Goal: Task Accomplishment & Management: Manage account settings

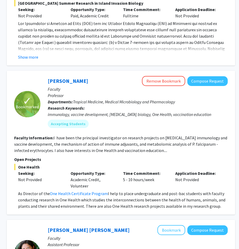
scroll to position [1339, 76]
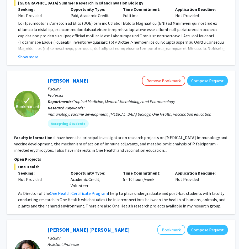
drag, startPoint x: 46, startPoint y: 61, endPoint x: 219, endPoint y: 191, distance: 215.9
click at [219, 191] on div "✓ Bookmarked [PERSON_NAME] Remove Bookmark Compose Request Faculty Professor De…" at bounding box center [121, 142] width 229 height 144
copy fg-search-faculty "Loremi Dolor Sitame Consecte Adipisc Elitsed Doeiusm Temporinc Utlaboreetd: Mag…"
click at [178, 135] on fg-read-more "I have been the principal investigator on research projects on [MEDICAL_DATA] i…" at bounding box center [120, 144] width 213 height 18
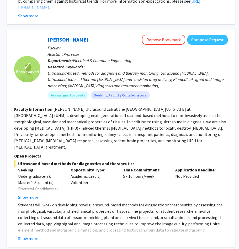
scroll to position [958, 76]
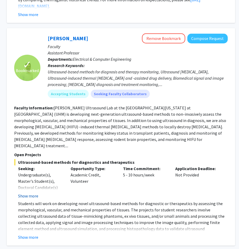
click at [33, 193] on button "Show more" at bounding box center [28, 196] width 20 height 6
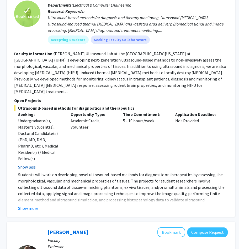
scroll to position [1015, 76]
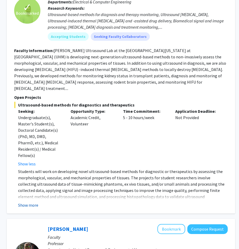
click at [32, 202] on button "Show more" at bounding box center [28, 205] width 20 height 6
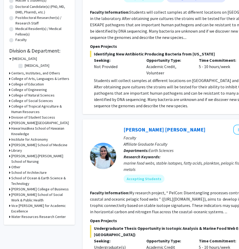
scroll to position [125, 0]
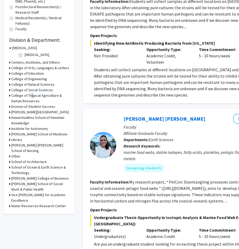
click at [29, 95] on h3 "College of Tropical Agriculture & Human Resources" at bounding box center [40, 98] width 58 height 11
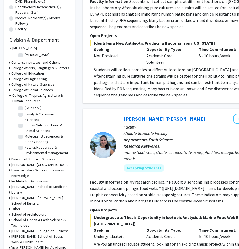
click at [30, 108] on label "(Select All)" at bounding box center [33, 108] width 17 height 6
click at [28, 108] on input "(Select All)" at bounding box center [26, 106] width 3 height 3
checkbox input "true"
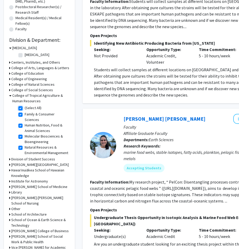
checkbox input "true"
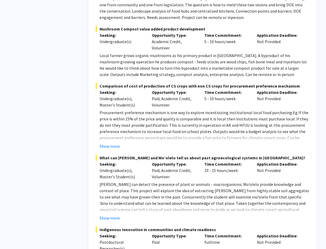
scroll to position [344, 0]
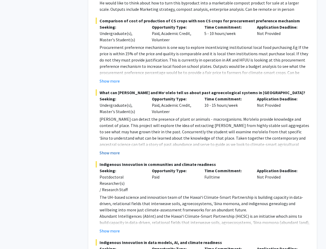
click at [114, 150] on button "Show more" at bounding box center [110, 153] width 20 height 6
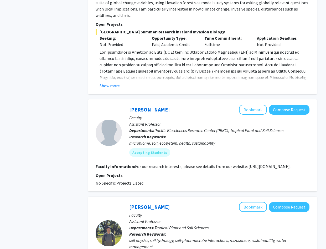
scroll to position [1451, 0]
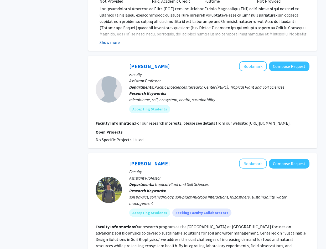
click at [104, 39] on button "Show more" at bounding box center [110, 42] width 20 height 6
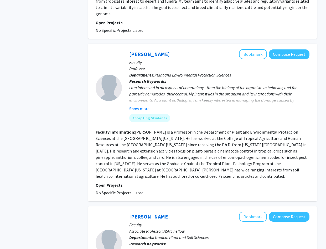
scroll to position [2309, 0]
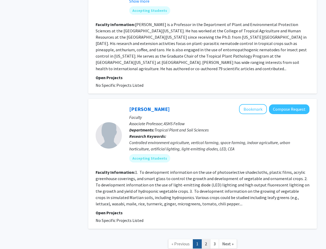
click at [206, 239] on link "2" at bounding box center [206, 243] width 9 height 9
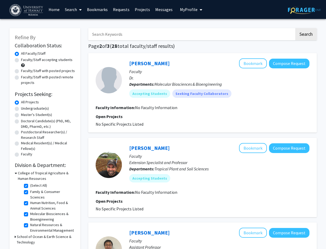
click at [38, 107] on label "Undergraduate(s)" at bounding box center [35, 109] width 28 height 6
click at [24, 107] on input "Undergraduate(s)" at bounding box center [22, 107] width 3 height 3
radio input "true"
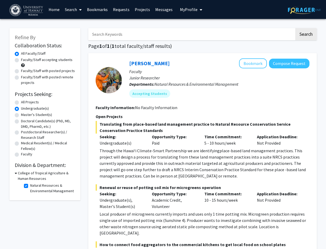
click at [54, 12] on link "Home" at bounding box center [54, 9] width 16 height 18
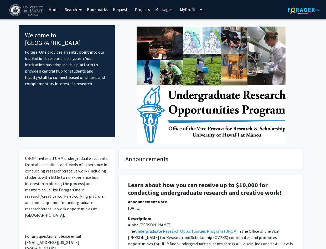
click at [225, 101] on img at bounding box center [211, 84] width 149 height 118
click at [80, 9] on icon at bounding box center [80, 10] width 3 height 4
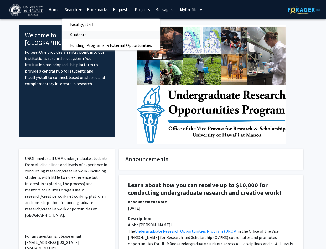
click at [85, 33] on span "Students" at bounding box center [78, 34] width 32 height 11
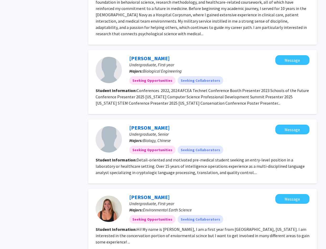
scroll to position [715, 0]
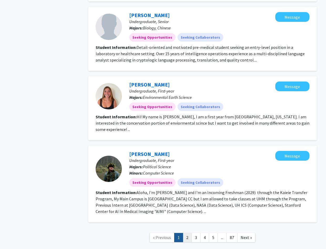
click at [190, 233] on link "2" at bounding box center [187, 237] width 9 height 9
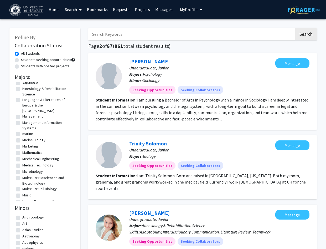
scroll to position [285, 0]
click at [37, 178] on label "Molecular Biosciences and Biotechnology" at bounding box center [48, 180] width 52 height 11
click at [26, 178] on input "Molecular Biosciences and Biotechnology" at bounding box center [23, 176] width 3 height 3
checkbox input "true"
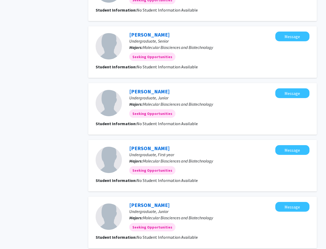
scroll to position [538, 0]
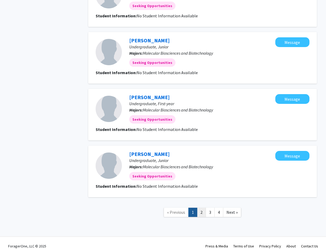
click at [206, 208] on link "2" at bounding box center [201, 212] width 9 height 9
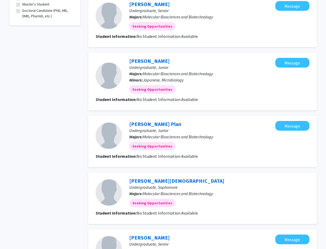
scroll to position [274, 0]
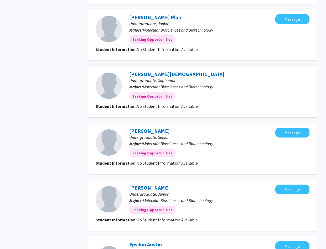
click at [151, 77] on p "Undergraduate, Sophomore" at bounding box center [219, 80] width 180 height 6
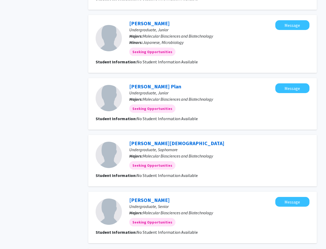
scroll to position [0, 0]
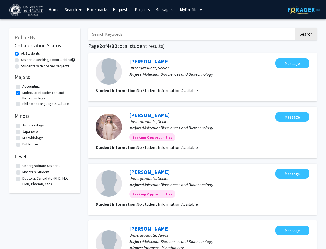
click at [191, 13] on button "My Profile" at bounding box center [190, 9] width 25 height 19
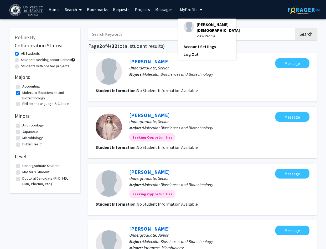
click at [200, 33] on span "View Profile" at bounding box center [218, 36] width 43 height 6
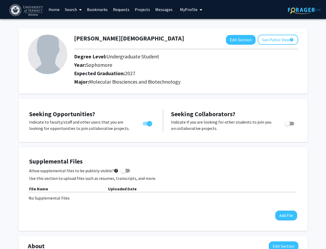
click at [187, 11] on span "My Profile" at bounding box center [189, 9] width 18 height 5
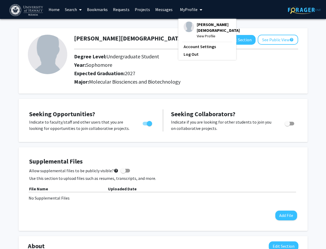
click at [208, 34] on span "View Profile" at bounding box center [218, 36] width 43 height 6
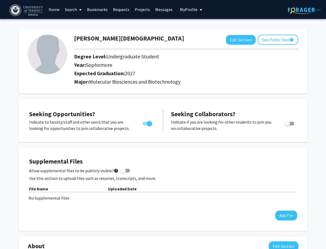
click at [72, 9] on link "Search" at bounding box center [73, 9] width 22 height 18
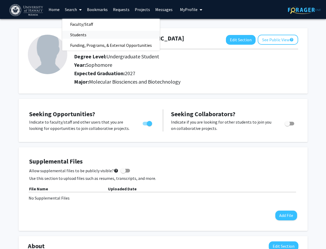
click at [81, 36] on span "Students" at bounding box center [78, 34] width 32 height 11
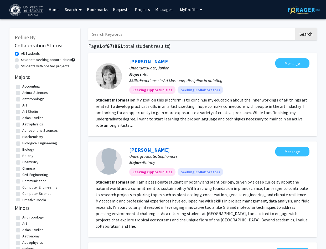
click at [192, 11] on span "My Profile" at bounding box center [189, 9] width 18 height 5
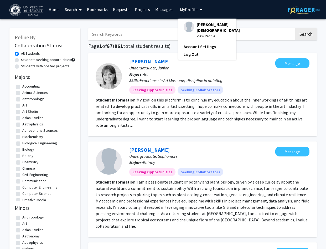
click at [197, 27] on span "[PERSON_NAME][DEMOGRAPHIC_DATA]" at bounding box center [218, 28] width 43 height 12
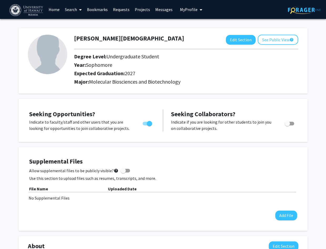
click at [69, 9] on link "Search" at bounding box center [73, 9] width 22 height 18
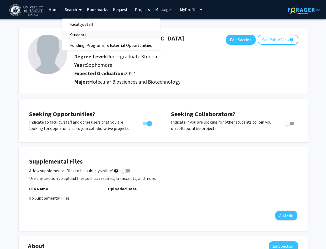
click at [84, 32] on span "Students" at bounding box center [78, 34] width 32 height 11
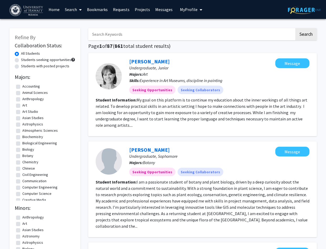
click at [188, 8] on span "My Profile" at bounding box center [189, 9] width 18 height 5
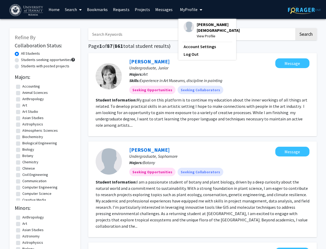
click at [201, 28] on span "[PERSON_NAME][DEMOGRAPHIC_DATA]" at bounding box center [218, 28] width 43 height 12
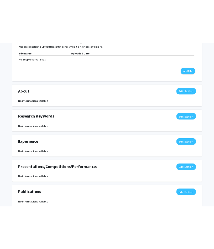
scroll to position [176, 0]
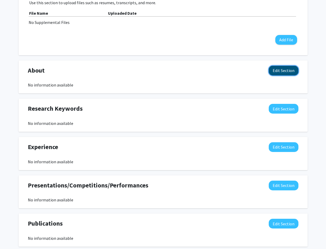
click at [241, 70] on button "Edit Section" at bounding box center [284, 71] width 30 height 10
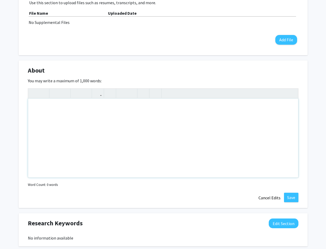
click at [192, 130] on div "Note to users with screen readers: Please deactivate our accessibility plugin f…" at bounding box center [163, 138] width 270 height 79
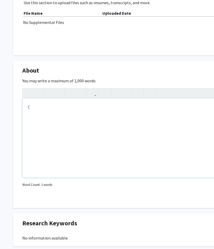
type textarea "C"
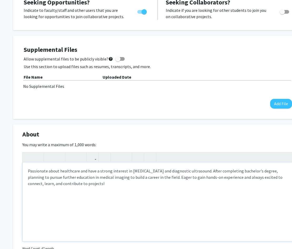
scroll to position [111, 0]
click at [28, 172] on p "Passionate about healthcare and have a strong interest in [MEDICAL_DATA] and di…" at bounding box center [158, 177] width 260 height 19
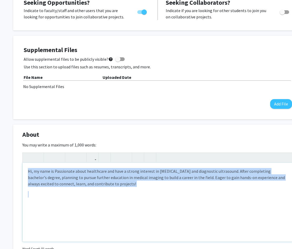
drag, startPoint x: 117, startPoint y: 193, endPoint x: 11, endPoint y: 152, distance: 113.7
click at [11, 152] on div "[PERSON_NAME] Edit Section See Public View help Degree Level: Undergraduate Stu…" at bounding box center [157, 193] width 315 height 573
click at [54, 177] on p "Hi, my name is Passionate about healthcare and have a strong interest in [MEDIC…" at bounding box center [158, 177] width 260 height 19
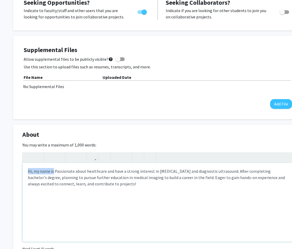
drag, startPoint x: 54, startPoint y: 172, endPoint x: 5, endPoint y: 166, distance: 49.3
click at [5, 166] on div "[PERSON_NAME] Edit Section See Public View help Degree Level: Undergraduate Stu…" at bounding box center [157, 193] width 315 height 573
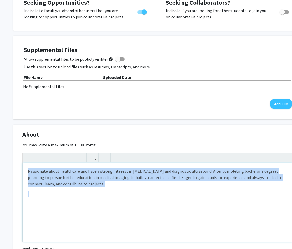
drag, startPoint x: 85, startPoint y: 193, endPoint x: 12, endPoint y: 165, distance: 78.2
click at [12, 165] on div "[PERSON_NAME] Edit Section See Public View help Degree Level: Undergraduate Stu…" at bounding box center [157, 193] width 315 height 573
copy p "Passionate about healthcare and have a strong interest in [MEDICAL_DATA] and di…"
click at [168, 192] on p "Note to users with screen readers: Please deactivate our accessibility plugin f…" at bounding box center [158, 194] width 260 height 6
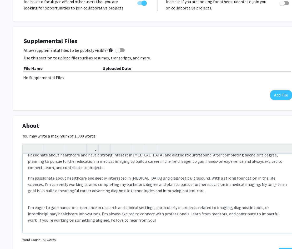
scroll to position [122, 0]
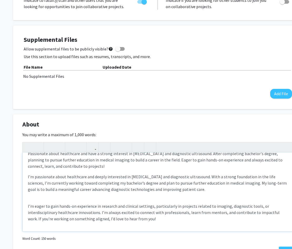
click at [241, 178] on p "I’m passionate about healthcare and deeply interested in [MEDICAL_DATA] and dia…" at bounding box center [158, 182] width 260 height 19
drag, startPoint x: 136, startPoint y: 207, endPoint x: 115, endPoint y: 207, distance: 20.8
click at [115, 207] on p "I’m eager to gain hands-on experience in research and clinical settings, partic…" at bounding box center [158, 212] width 260 height 19
type textarea "<l>&ipsu;Dolorsitam conse adipiscing eli sedd e tempor incididu ut laboreetd ma…"
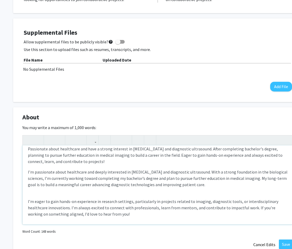
scroll to position [6, 0]
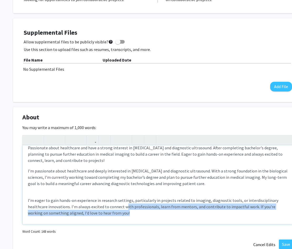
drag, startPoint x: 135, startPoint y: 219, endPoint x: 124, endPoint y: 204, distance: 18.4
click at [124, 204] on div "Passionate about healthcare and have a strong interest in [MEDICAL_DATA] and di…" at bounding box center [158, 184] width 270 height 79
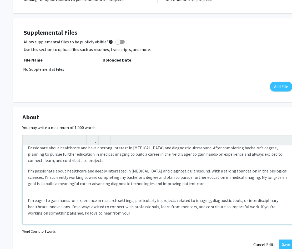
click at [124, 195] on div "Passionate about healthcare and have a strong interest in [MEDICAL_DATA] and di…" at bounding box center [158, 184] width 270 height 79
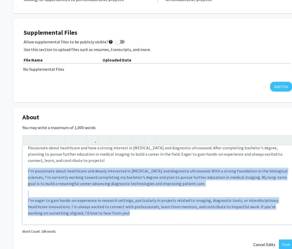
drag, startPoint x: 110, startPoint y: 214, endPoint x: 27, endPoint y: 173, distance: 93.3
click at [27, 173] on div "Passionate about healthcare and have a strong interest in [MEDICAL_DATA] and di…" at bounding box center [158, 184] width 270 height 79
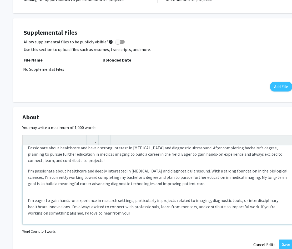
click at [78, 194] on div "Passionate about healthcare and have a strong interest in [MEDICAL_DATA] and di…" at bounding box center [158, 184] width 270 height 79
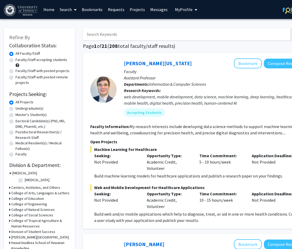
click at [70, 9] on link "Search" at bounding box center [68, 9] width 22 height 18
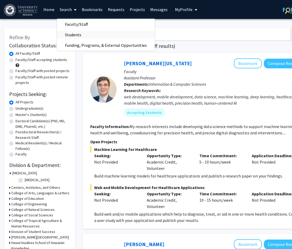
click at [78, 33] on span "Students" at bounding box center [73, 34] width 32 height 11
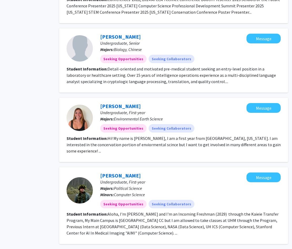
scroll to position [715, 24]
